Goal: Task Accomplishment & Management: Use online tool/utility

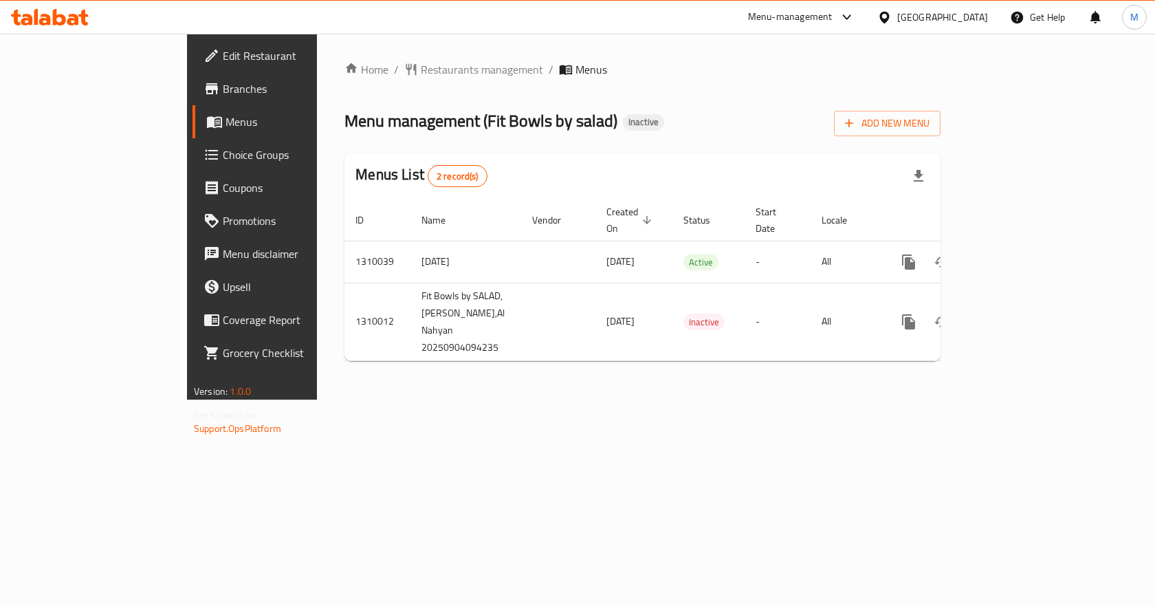
click at [81, 23] on icon at bounding box center [50, 17] width 78 height 17
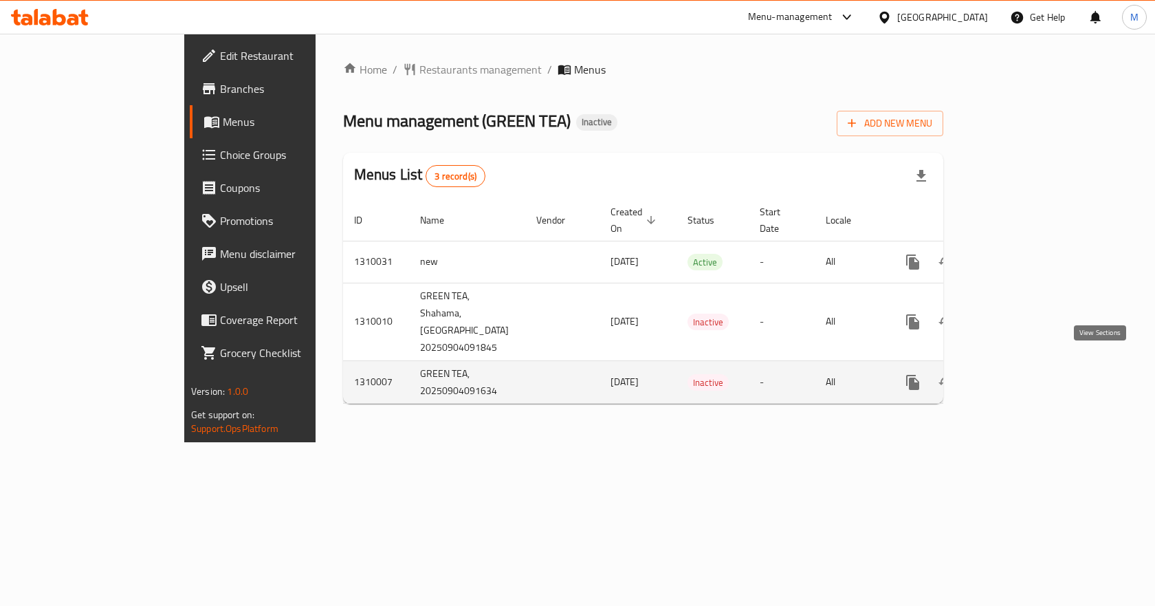
click at [1029, 366] on link "enhanced table" at bounding box center [1012, 382] width 33 height 33
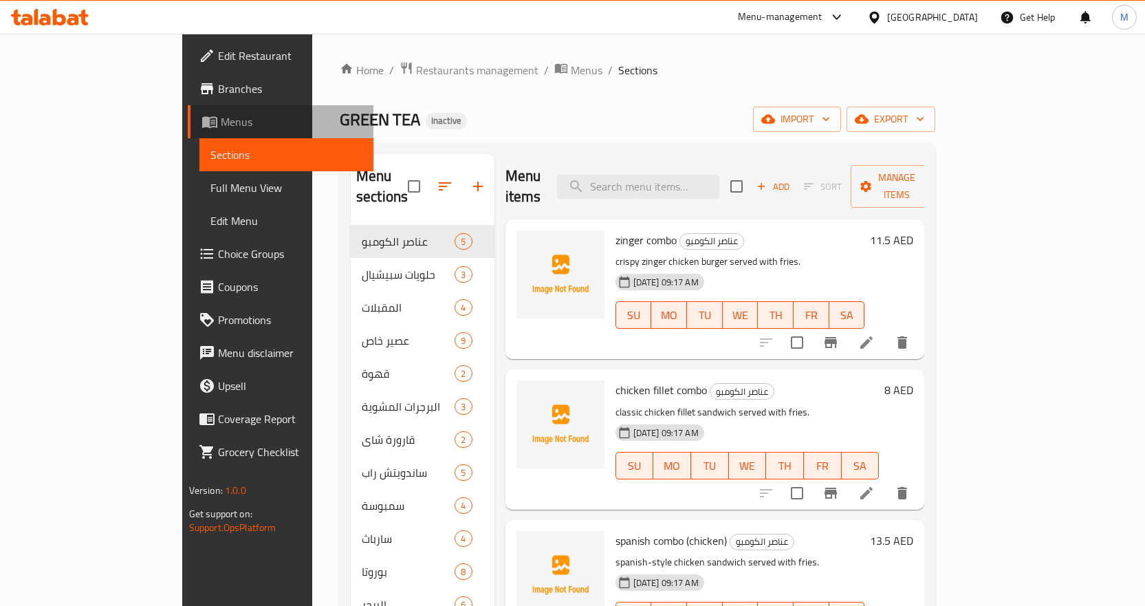
click at [188, 113] on link "Menus" at bounding box center [281, 121] width 186 height 33
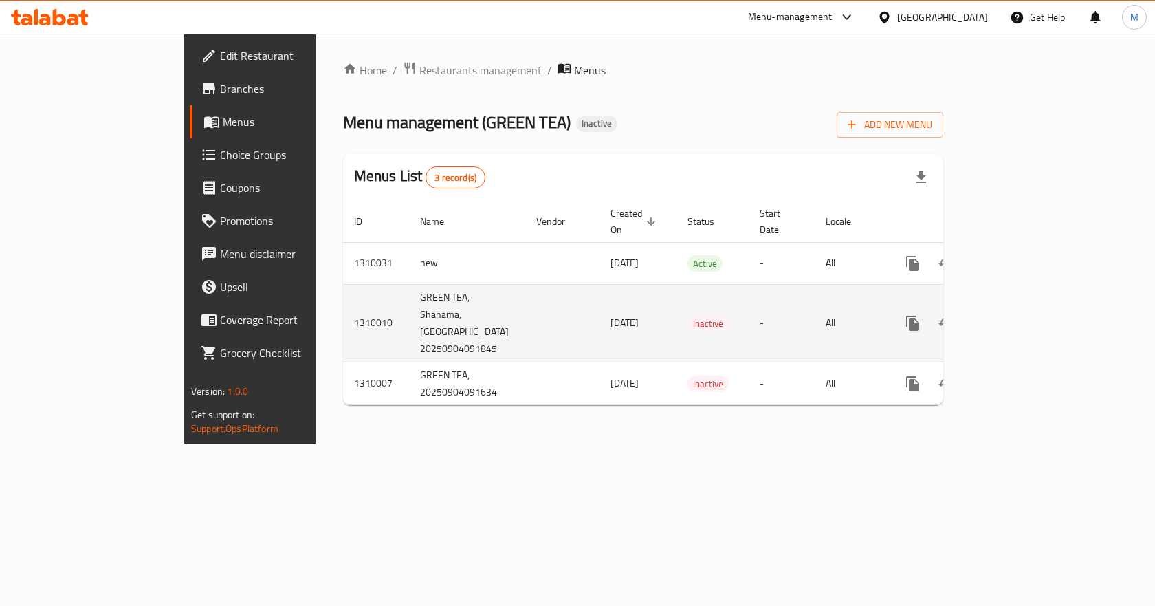
click at [1029, 307] on link "enhanced table" at bounding box center [1012, 323] width 33 height 33
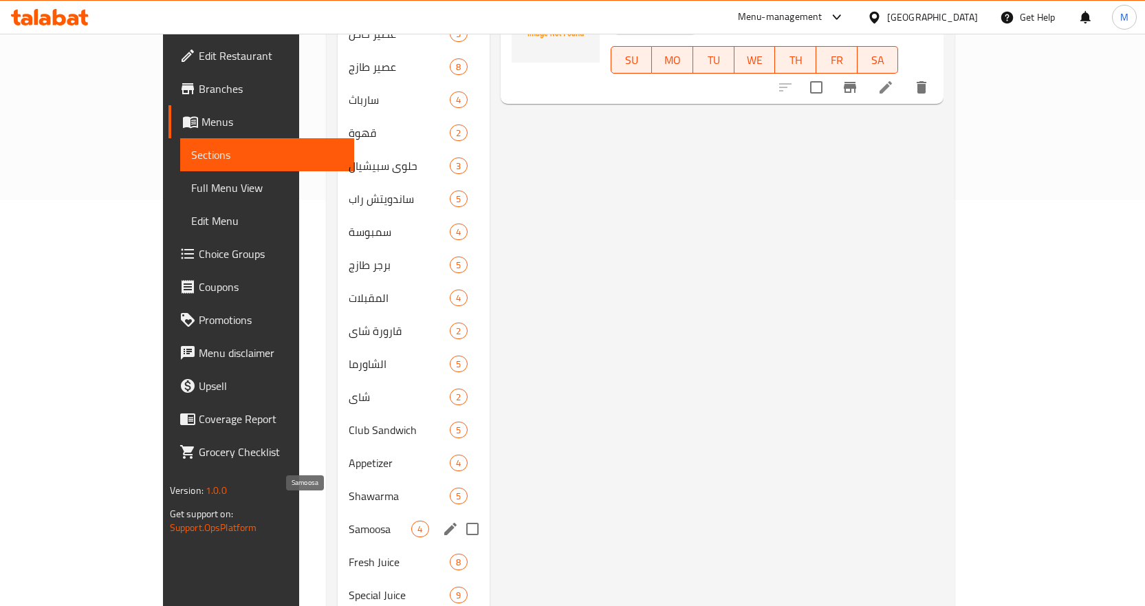
scroll to position [501, 0]
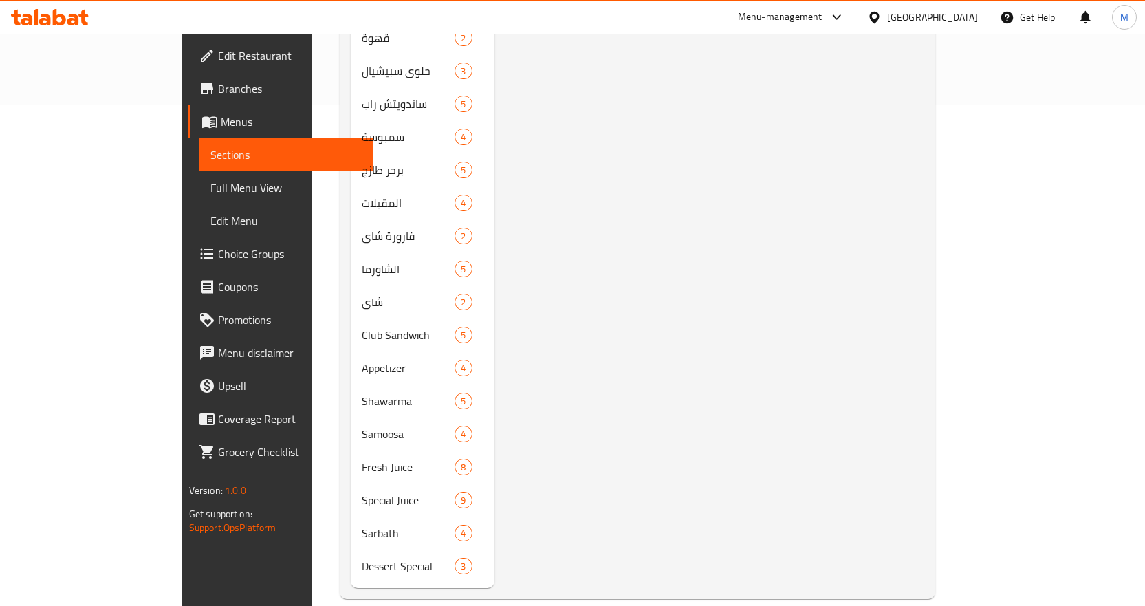
click at [72, 19] on icon at bounding box center [73, 20] width 12 height 12
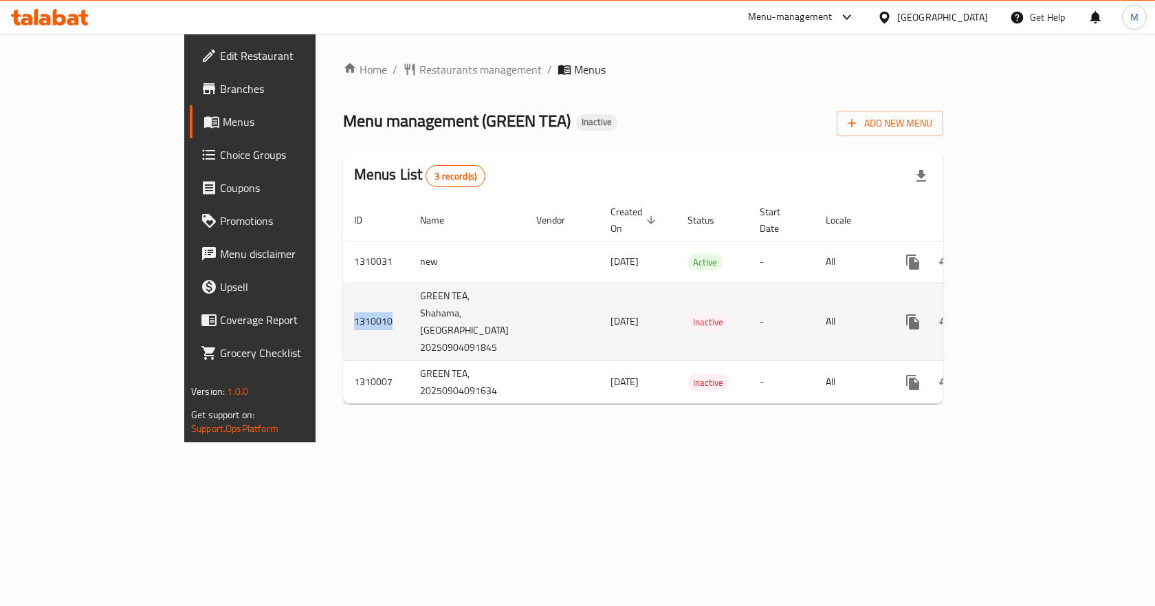
drag, startPoint x: 281, startPoint y: 303, endPoint x: 223, endPoint y: 303, distance: 58.4
click at [343, 303] on td "1310010" at bounding box center [376, 322] width 66 height 78
copy td "1310010"
click at [343, 306] on td "1310010" at bounding box center [376, 322] width 66 height 78
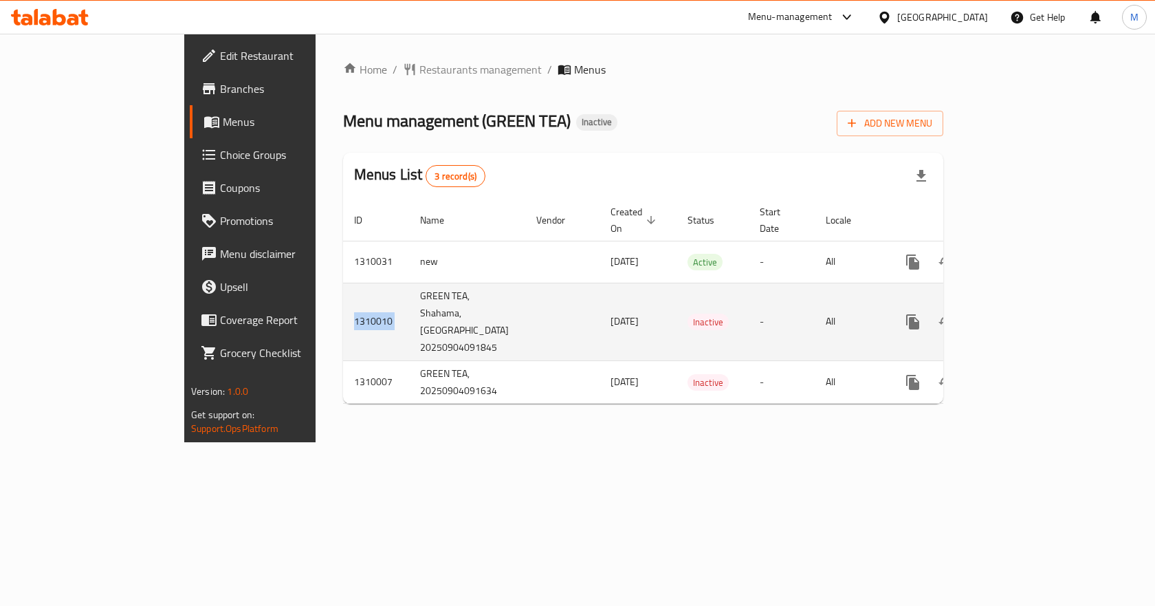
click at [343, 306] on td "1310010" at bounding box center [376, 322] width 66 height 78
click at [1018, 316] on icon "enhanced table" at bounding box center [1012, 322] width 12 height 12
